Goal: Transaction & Acquisition: Download file/media

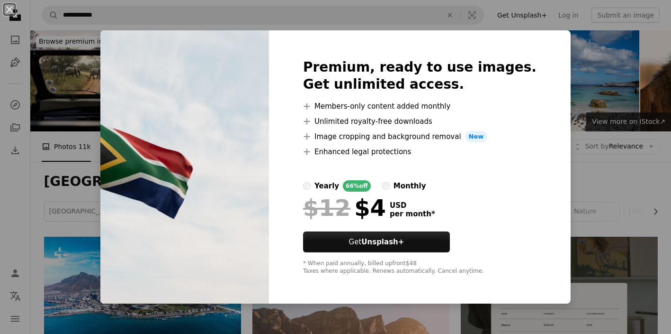
scroll to position [350, 0]
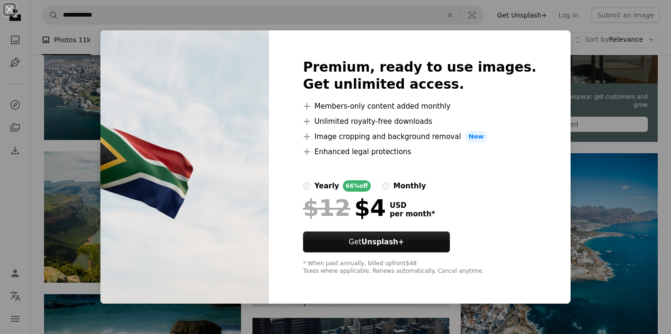
click at [597, 187] on div "An X shape Premium, ready to use images. Get unlimited access. A plus sign Memb…" at bounding box center [335, 167] width 671 height 334
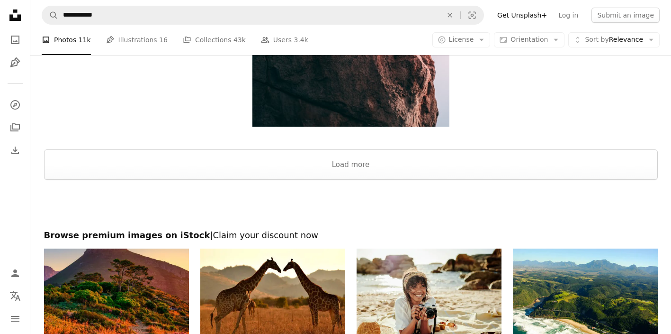
scroll to position [1531, 0]
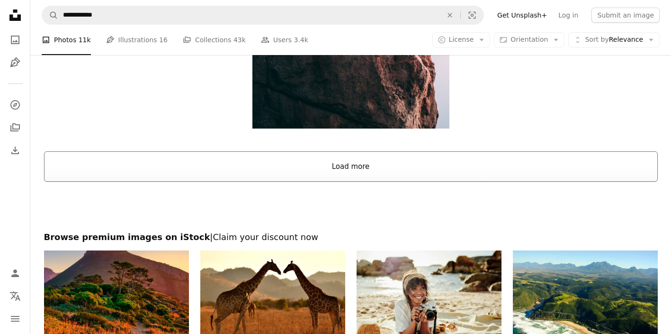
click at [341, 166] on button "Load more" at bounding box center [351, 166] width 614 height 30
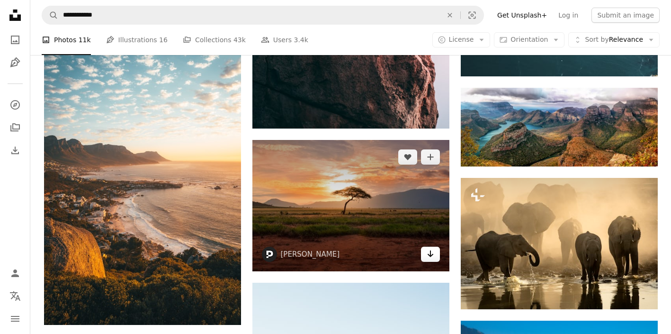
click at [433, 255] on icon "Arrow pointing down" at bounding box center [431, 253] width 8 height 11
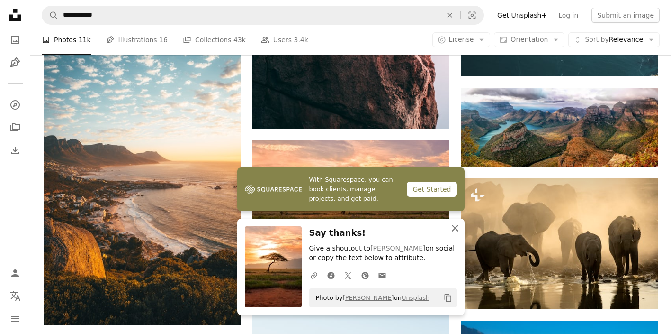
click at [457, 226] on icon "An X shape" at bounding box center [455, 227] width 11 height 11
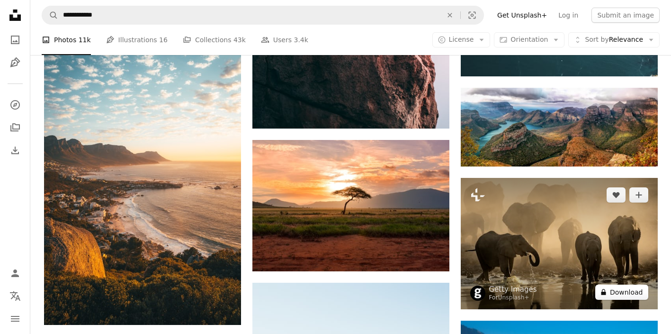
click at [623, 292] on button "A lock Download" at bounding box center [621, 291] width 53 height 15
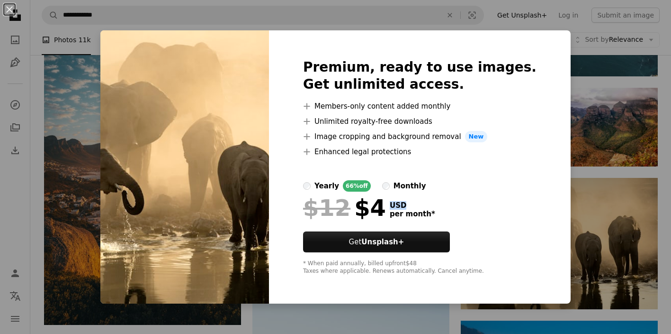
click at [577, 198] on div "An X shape Premium, ready to use images. Get unlimited access. A plus sign Memb…" at bounding box center [335, 167] width 671 height 334
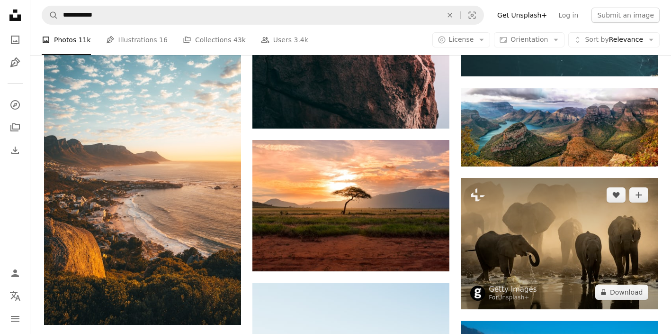
click at [577, 198] on img at bounding box center [559, 243] width 197 height 131
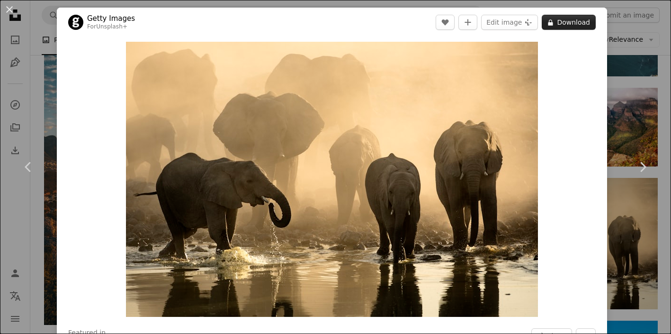
click at [583, 27] on button "A lock Download" at bounding box center [569, 22] width 54 height 15
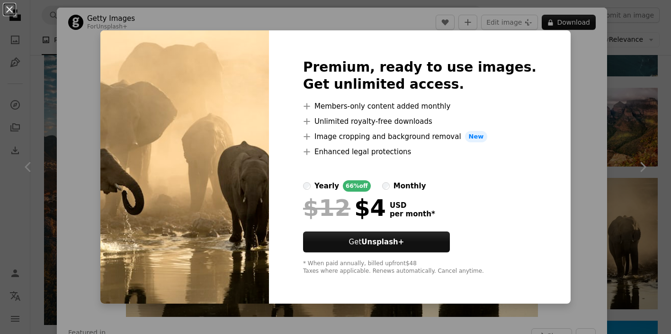
click at [87, 39] on div "An X shape Premium, ready to use images. Get unlimited access. A plus sign Memb…" at bounding box center [335, 167] width 671 height 334
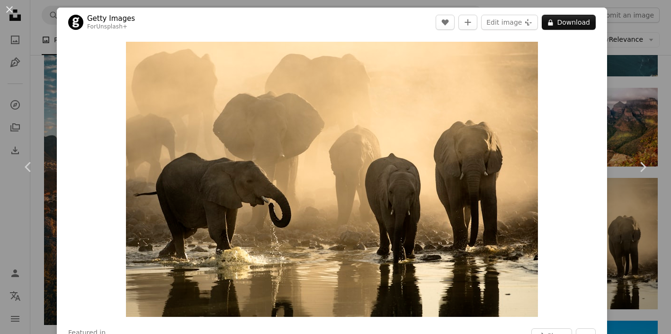
click at [653, 108] on div "An X shape Chevron left Chevron right Getty Images For Unsplash+ A heart A plus…" at bounding box center [335, 167] width 671 height 334
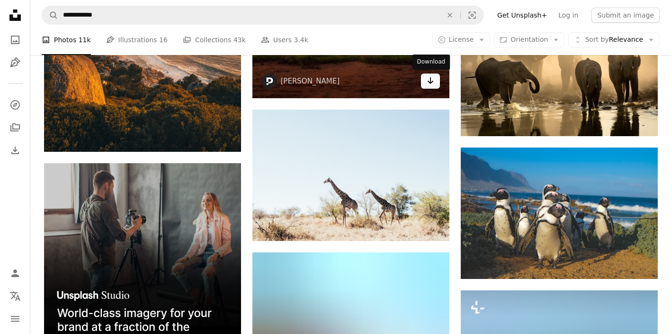
scroll to position [1706, 0]
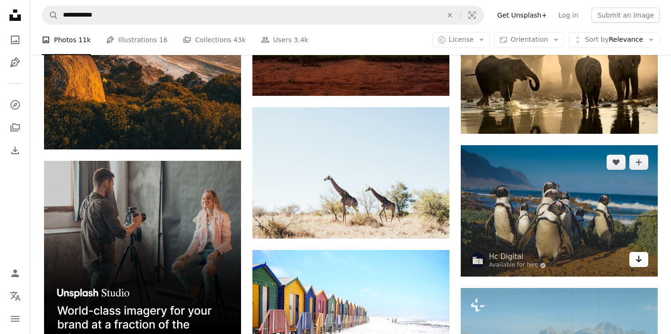
click at [642, 259] on icon "Arrow pointing down" at bounding box center [639, 258] width 8 height 11
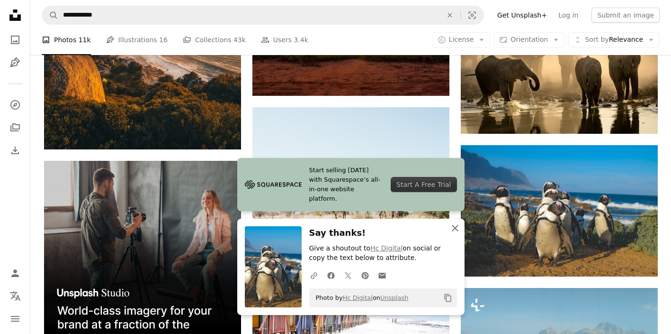
click at [456, 228] on icon "An X shape" at bounding box center [455, 227] width 11 height 11
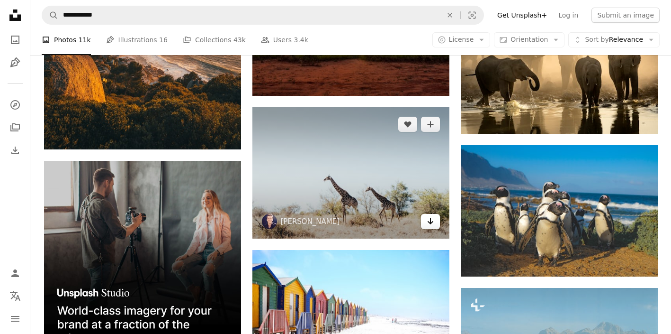
click at [429, 222] on icon "Download" at bounding box center [430, 220] width 6 height 7
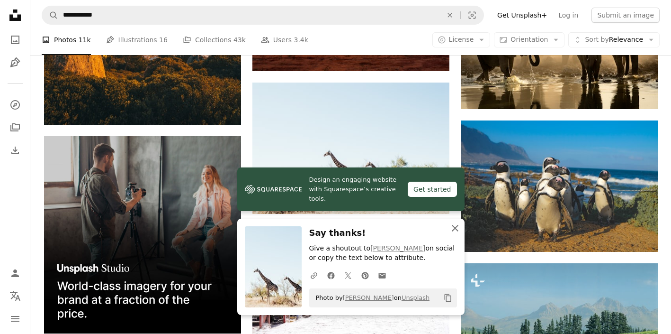
scroll to position [1848, 0]
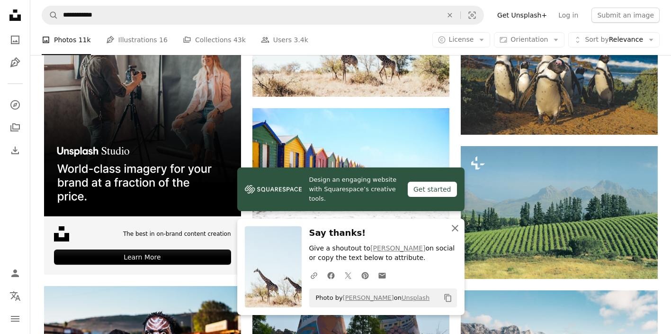
click at [457, 227] on icon "button" at bounding box center [455, 228] width 7 height 7
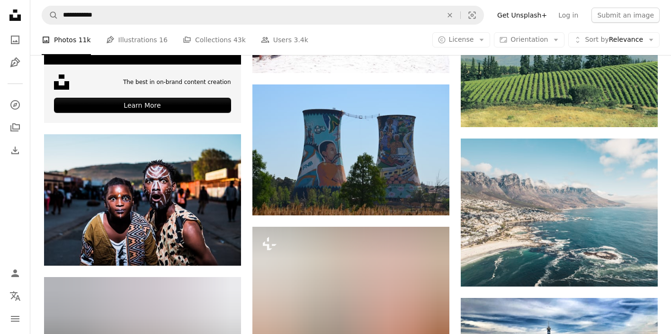
scroll to position [2001, 0]
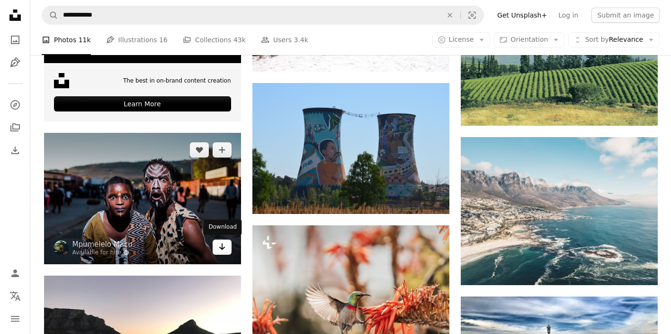
click at [218, 248] on icon "Arrow pointing down" at bounding box center [222, 246] width 8 height 11
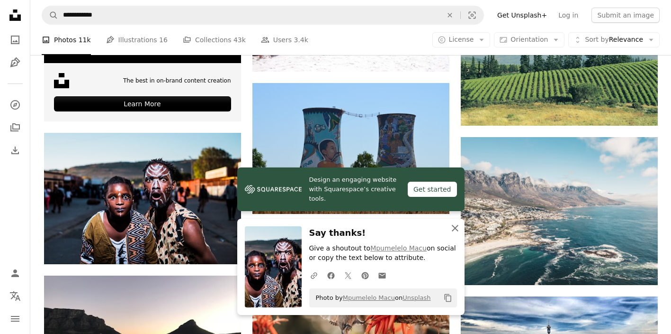
click at [454, 228] on icon "button" at bounding box center [455, 228] width 7 height 7
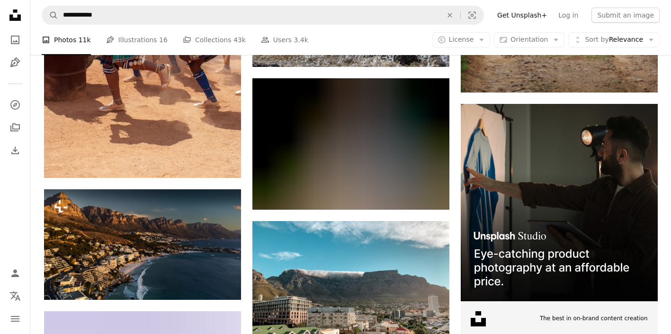
scroll to position [3127, 0]
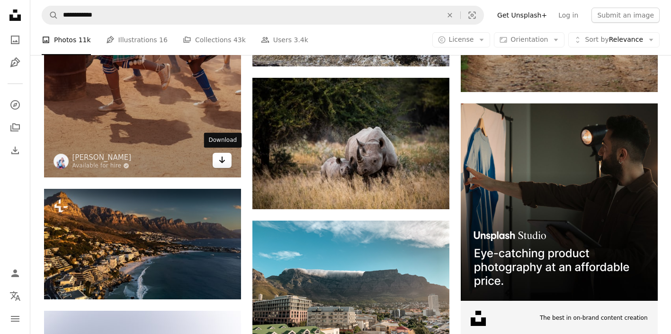
click at [224, 163] on icon "Arrow pointing down" at bounding box center [222, 159] width 8 height 11
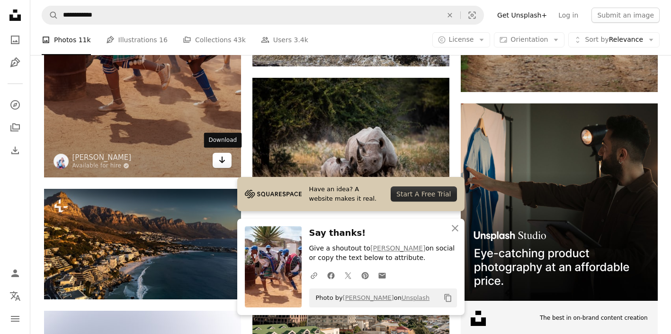
click at [224, 160] on icon "Arrow pointing down" at bounding box center [222, 159] width 8 height 11
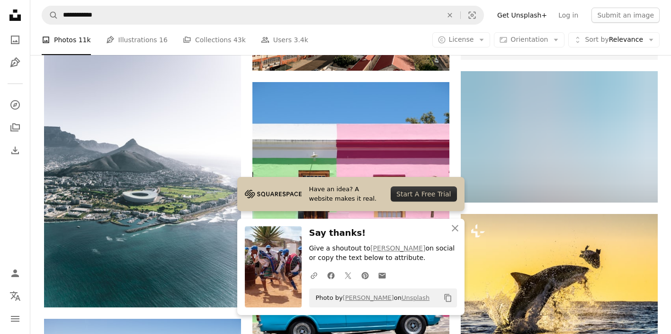
scroll to position [3427, 0]
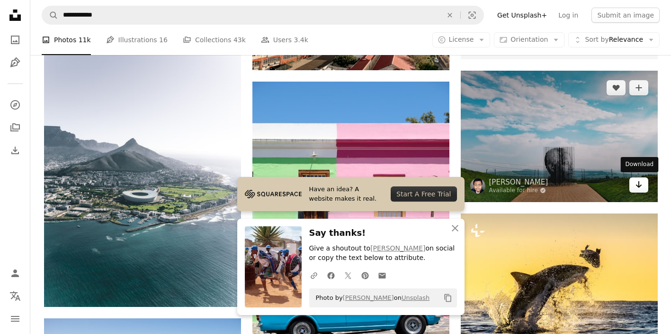
click at [639, 184] on icon "Download" at bounding box center [639, 184] width 6 height 7
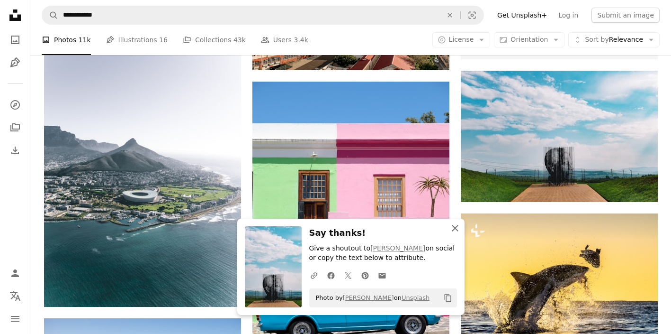
click at [454, 226] on icon "An X shape" at bounding box center [455, 227] width 11 height 11
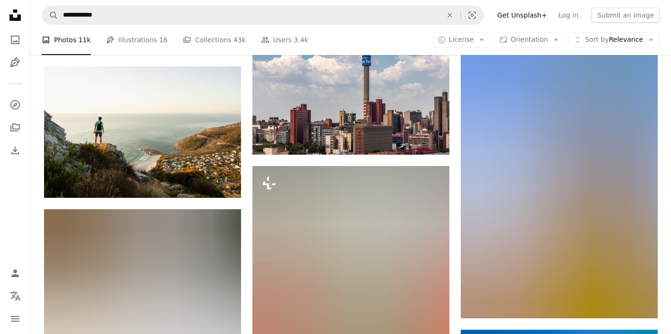
scroll to position [4497, 0]
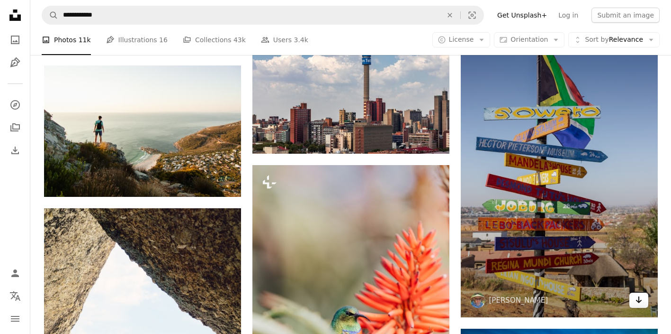
click at [644, 298] on link "Arrow pointing down" at bounding box center [639, 299] width 19 height 15
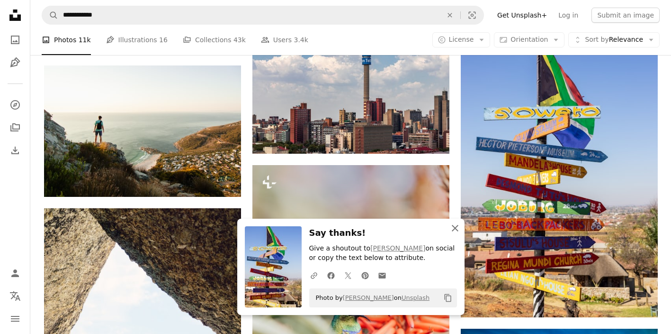
click at [458, 230] on icon "An X shape" at bounding box center [455, 227] width 11 height 11
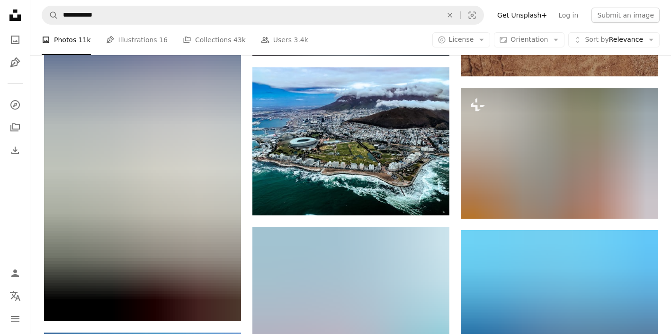
scroll to position [7958, 0]
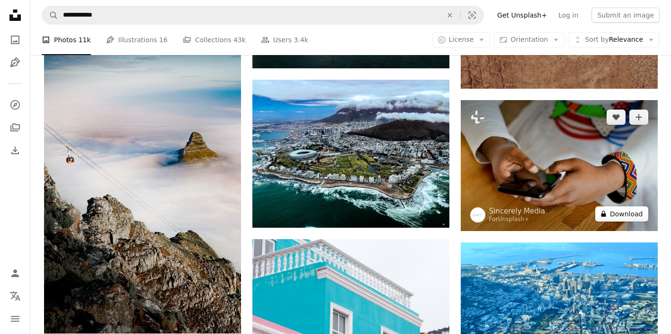
click at [630, 214] on button "A lock Download" at bounding box center [621, 213] width 53 height 15
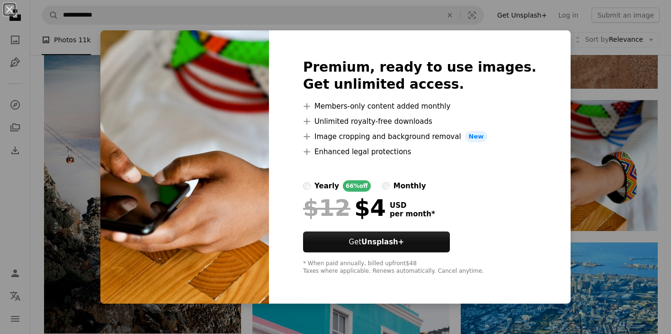
click at [72, 111] on div "An X shape Premium, ready to use images. Get unlimited access. A plus sign Memb…" at bounding box center [335, 167] width 671 height 334
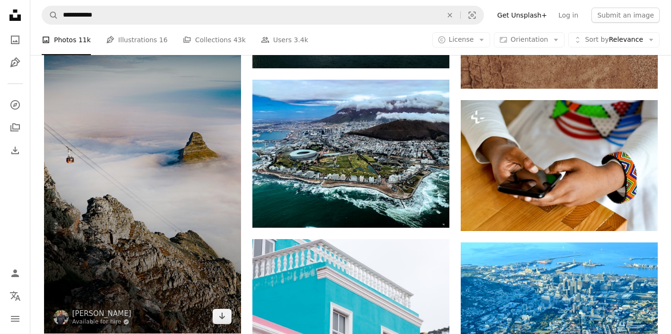
click at [72, 112] on img at bounding box center [142, 157] width 197 height 351
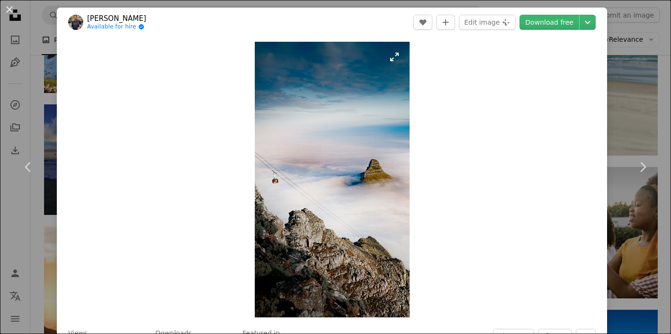
scroll to position [8491, 0]
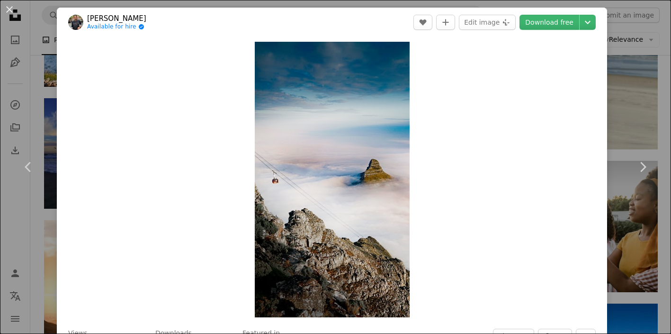
click at [638, 110] on div "An X shape Chevron left Chevron right [PERSON_NAME] Available for hire A checkm…" at bounding box center [335, 167] width 671 height 334
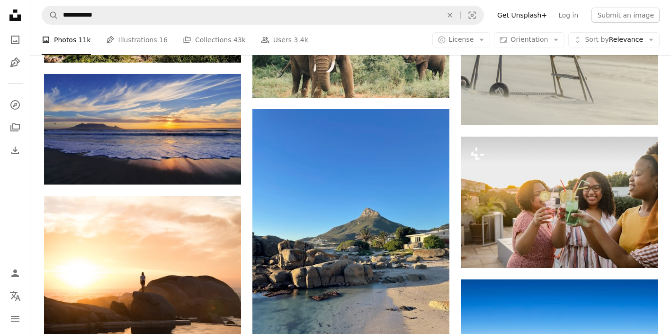
scroll to position [8516, 0]
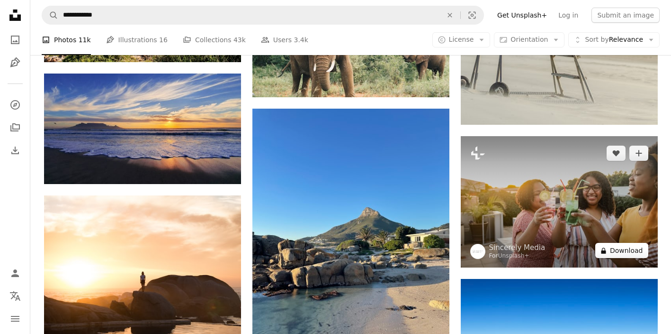
click at [629, 251] on button "A lock Download" at bounding box center [621, 250] width 53 height 15
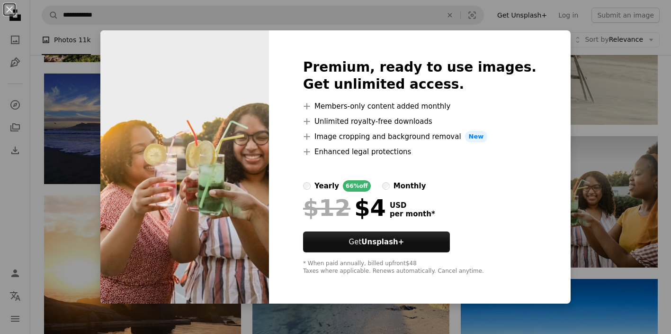
click at [592, 159] on div "An X shape Premium, ready to use images. Get unlimited access. A plus sign Memb…" at bounding box center [335, 167] width 671 height 334
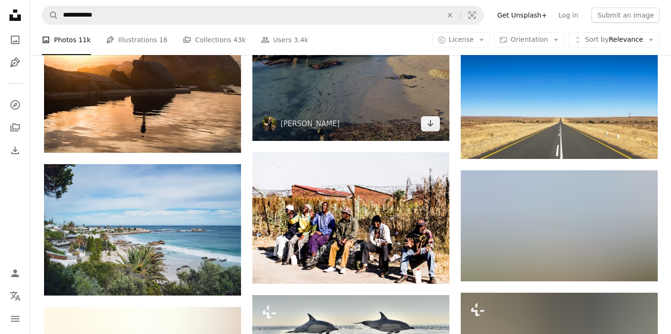
scroll to position [8748, 0]
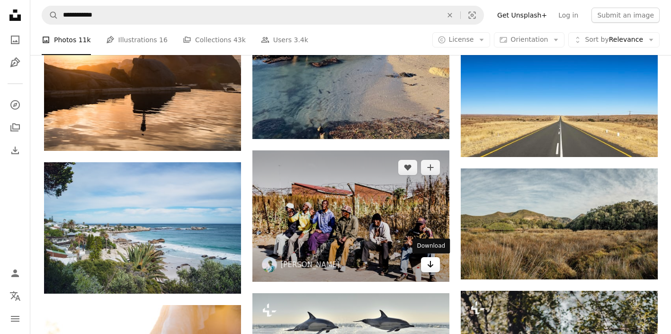
click at [431, 264] on icon "Download" at bounding box center [430, 264] width 6 height 7
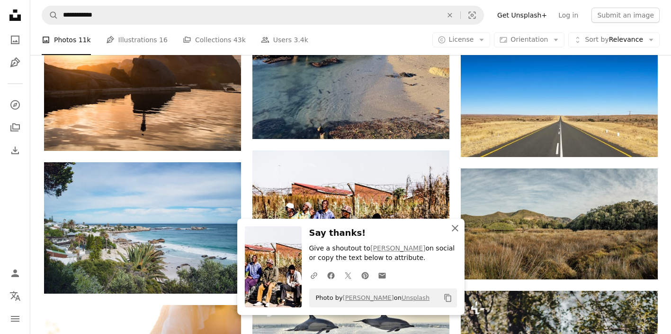
click at [455, 227] on icon "An X shape" at bounding box center [455, 227] width 11 height 11
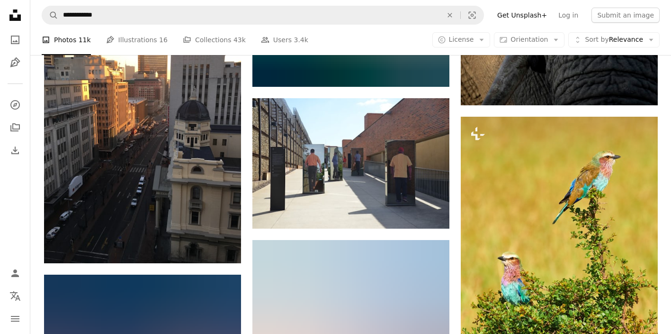
scroll to position [11181, 0]
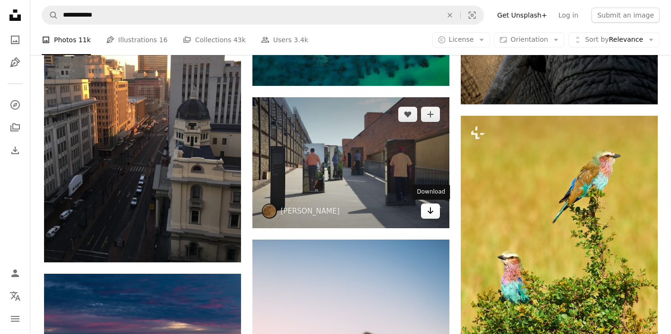
click at [428, 212] on icon "Arrow pointing down" at bounding box center [431, 210] width 8 height 11
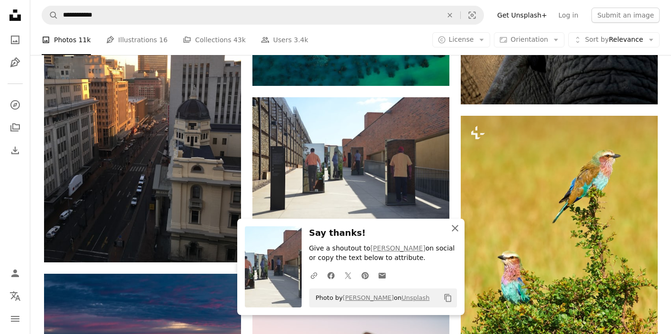
click at [455, 231] on icon "An X shape" at bounding box center [455, 227] width 11 height 11
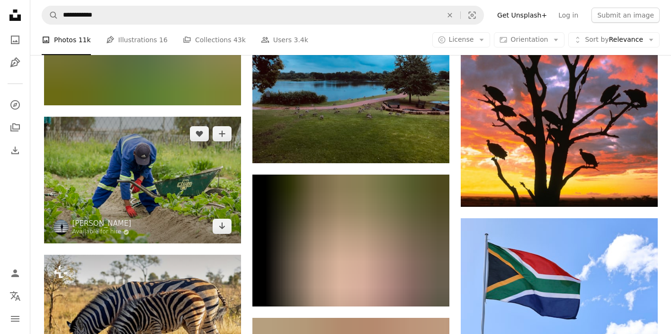
scroll to position [13298, 0]
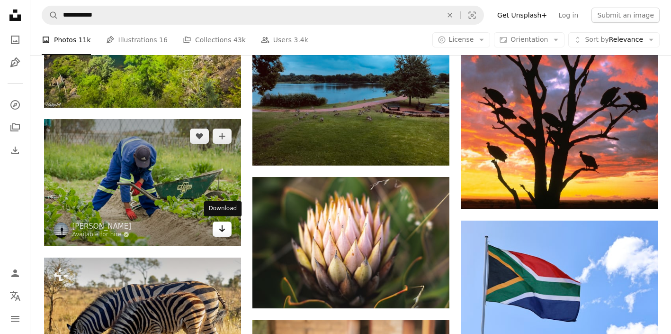
click at [225, 231] on icon "Arrow pointing down" at bounding box center [222, 228] width 8 height 11
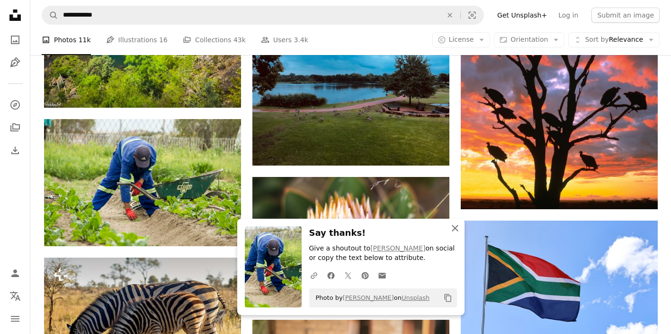
click at [457, 228] on icon "An X shape" at bounding box center [455, 227] width 11 height 11
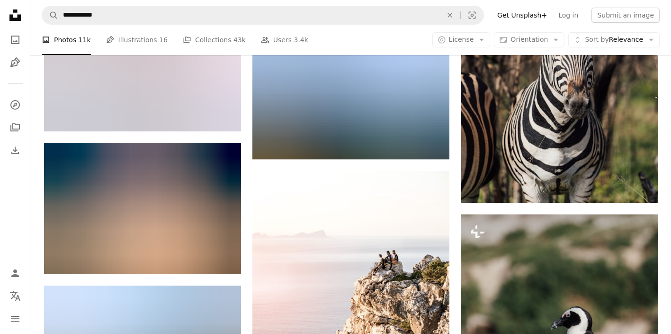
scroll to position [14304, 0]
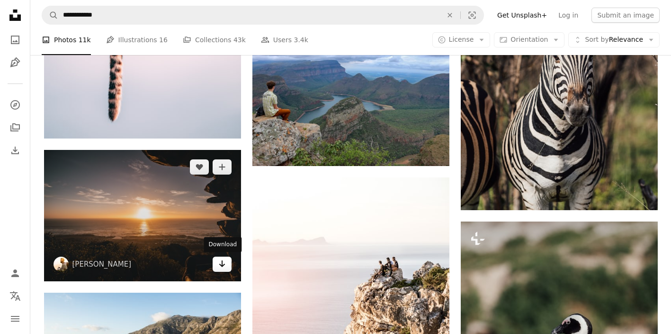
click at [225, 263] on icon "Arrow pointing down" at bounding box center [222, 263] width 8 height 11
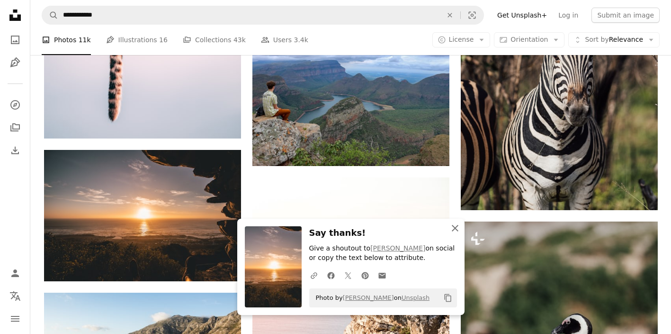
click at [455, 227] on icon "An X shape" at bounding box center [455, 227] width 11 height 11
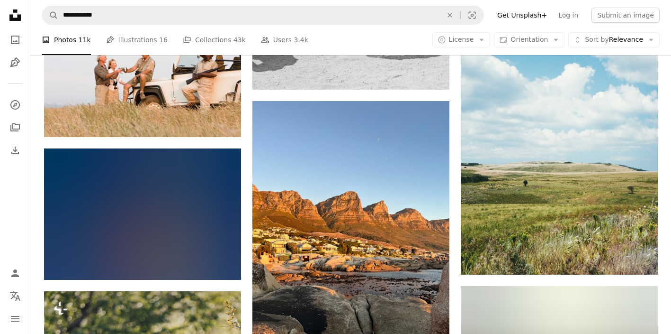
scroll to position [15395, 0]
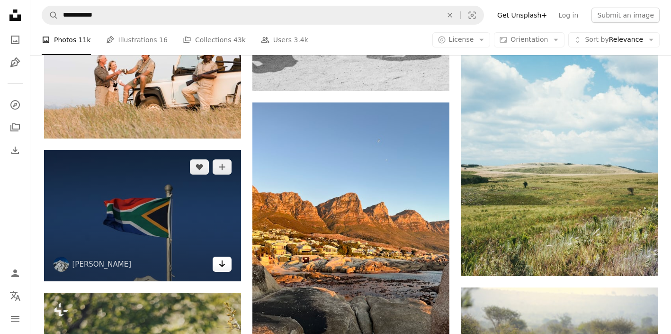
click at [225, 265] on icon "Arrow pointing down" at bounding box center [222, 263] width 8 height 11
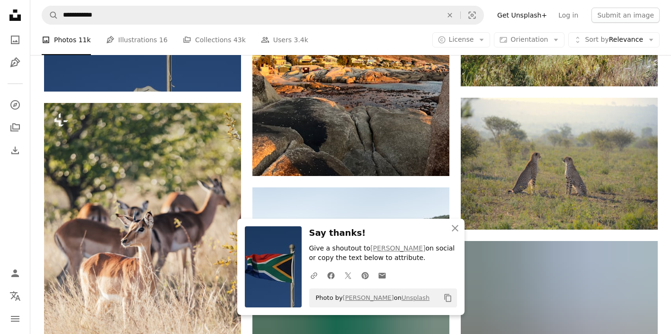
scroll to position [15594, 0]
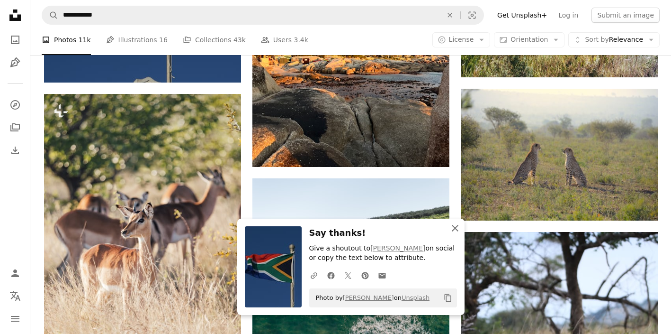
click at [455, 228] on icon "An X shape" at bounding box center [455, 227] width 11 height 11
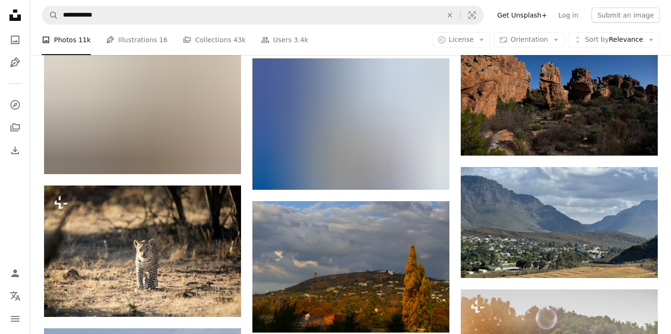
scroll to position [22046, 0]
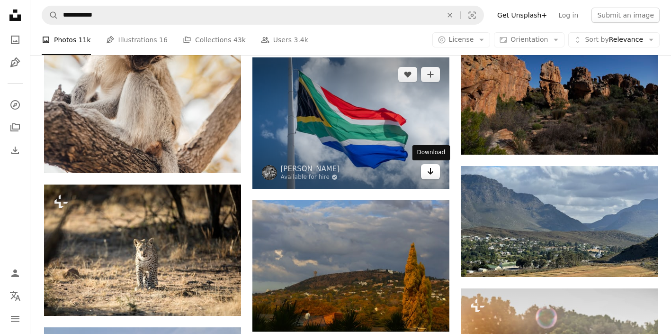
click at [430, 171] on icon "Arrow pointing down" at bounding box center [431, 170] width 8 height 11
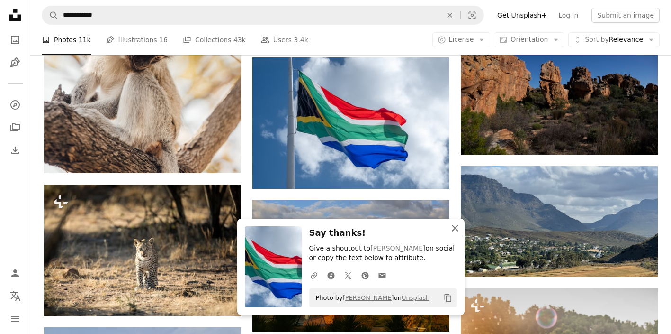
click at [455, 229] on icon "button" at bounding box center [455, 228] width 7 height 7
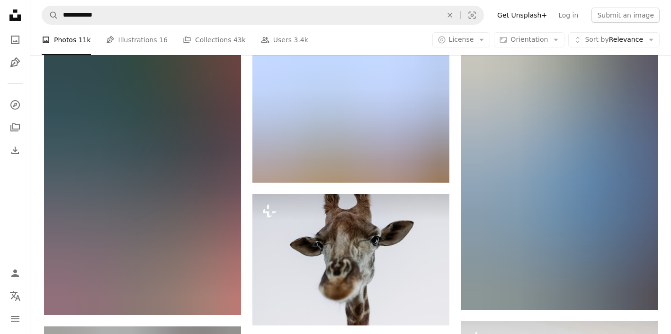
scroll to position [33238, 0]
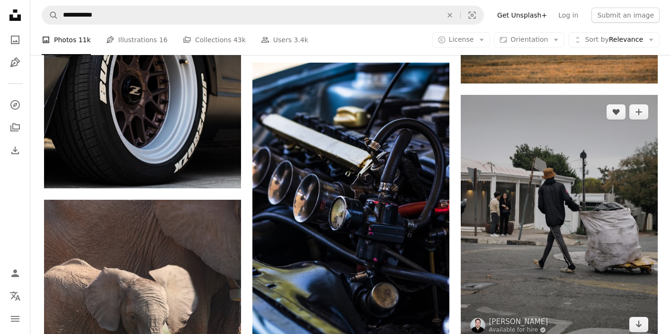
click at [574, 261] on img at bounding box center [559, 218] width 197 height 246
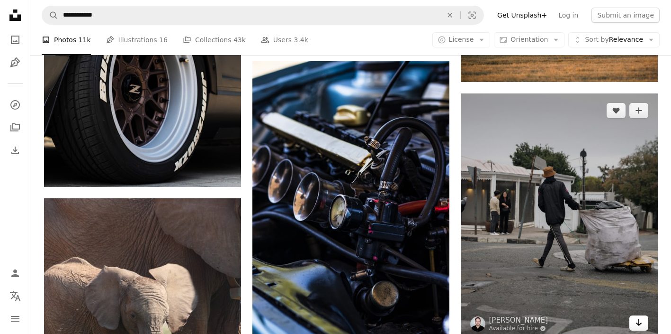
click at [637, 316] on icon "Arrow pointing down" at bounding box center [639, 321] width 8 height 11
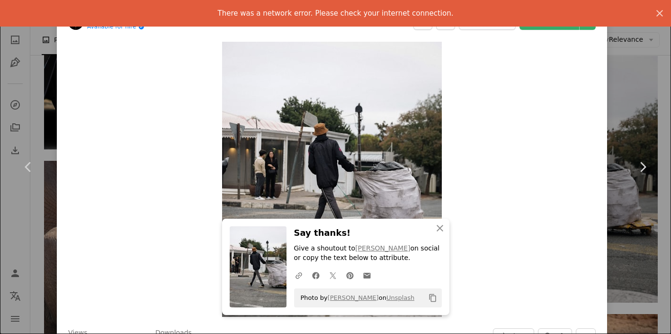
click at [583, 74] on div "Zoom in" at bounding box center [332, 179] width 550 height 284
click at [663, 12] on icon "An X shape" at bounding box center [659, 13] width 11 height 11
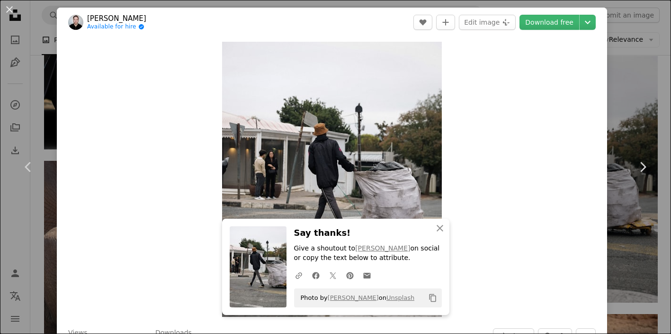
click at [628, 74] on div "An X shape Chevron left Chevron right [PERSON_NAME] Available for hire A checkm…" at bounding box center [335, 167] width 671 height 334
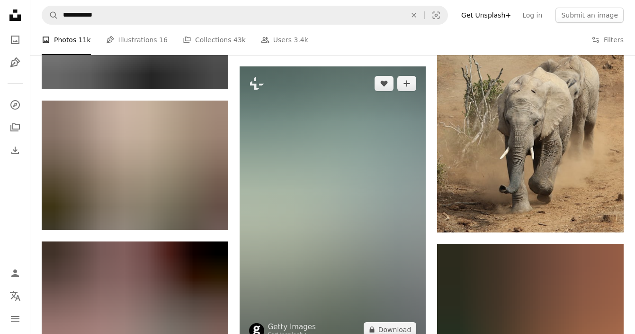
scroll to position [36042, 0]
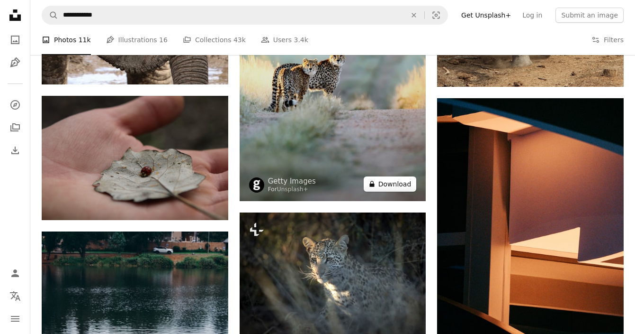
click at [390, 188] on button "A lock Download" at bounding box center [390, 183] width 53 height 15
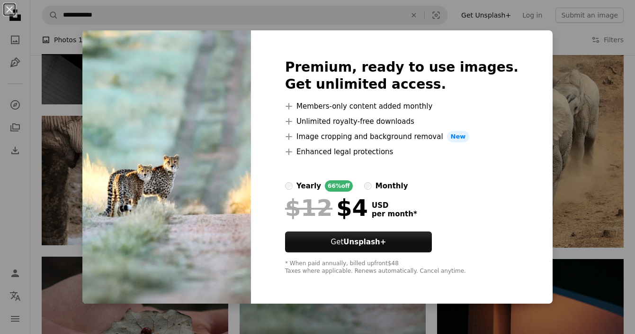
scroll to position [35869, 0]
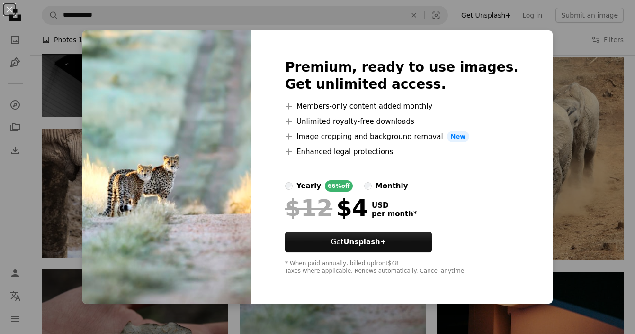
click at [560, 155] on div "An X shape Premium, ready to use images. Get unlimited access. A plus sign Memb…" at bounding box center [317, 167] width 635 height 334
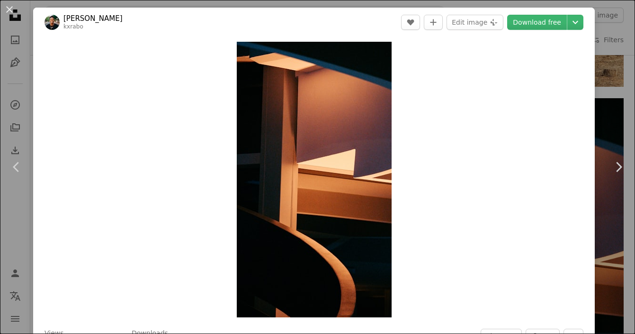
scroll to position [35806, 0]
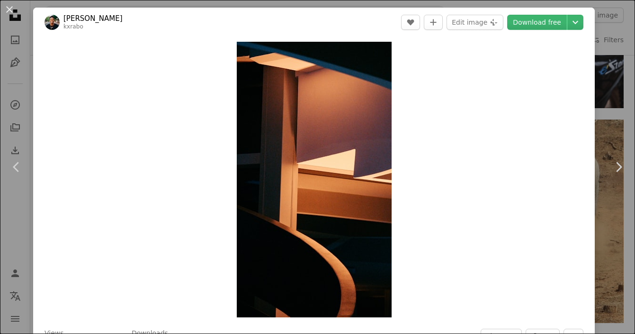
click at [614, 35] on div "An X shape Chevron left Chevron right Karabo Mdluli kxrabo A heart A plus sign …" at bounding box center [317, 167] width 635 height 334
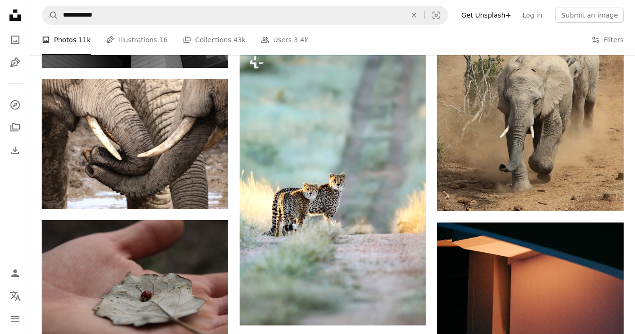
scroll to position [35917, 0]
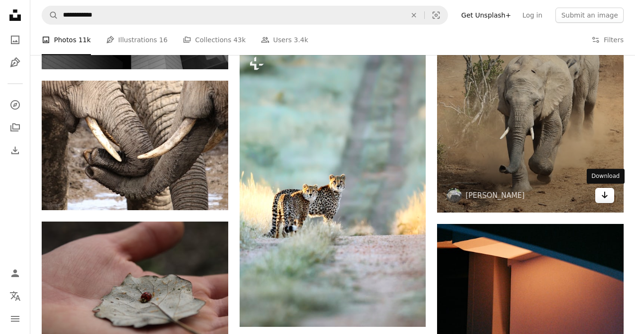
click at [604, 194] on icon "Arrow pointing down" at bounding box center [605, 194] width 8 height 11
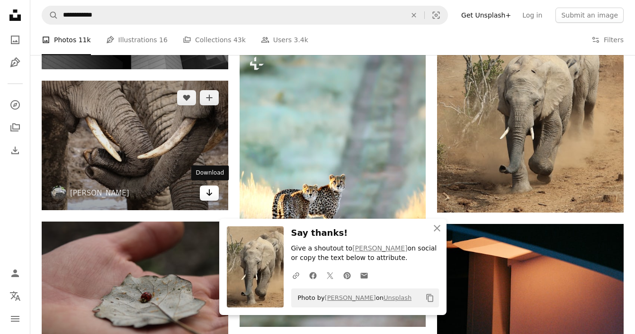
click at [209, 192] on icon "Download" at bounding box center [209, 192] width 6 height 7
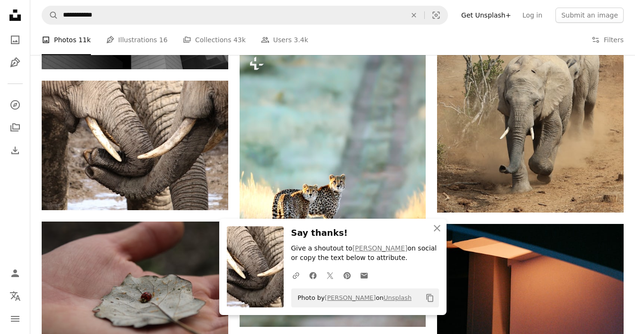
click at [431, 31] on div "A photo Photos 11k Pen Tool Illustrations 16 A stack of folders Collections 43k…" at bounding box center [333, 40] width 582 height 30
click at [437, 227] on icon "An X shape" at bounding box center [437, 227] width 11 height 11
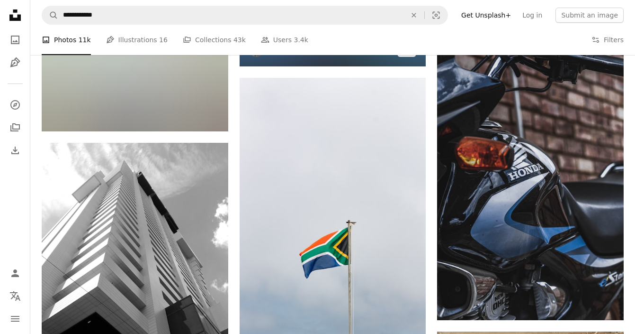
scroll to position [35263, 0]
